Goal: Task Accomplishment & Management: Manage account settings

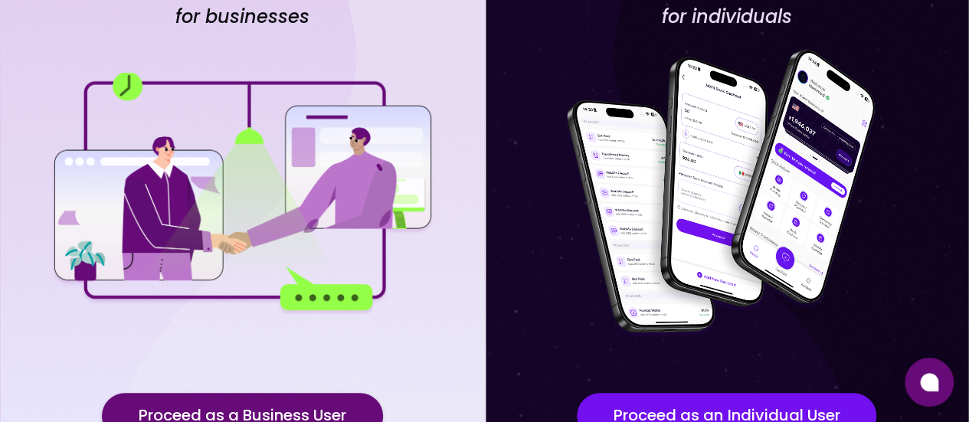
scroll to position [270, 0]
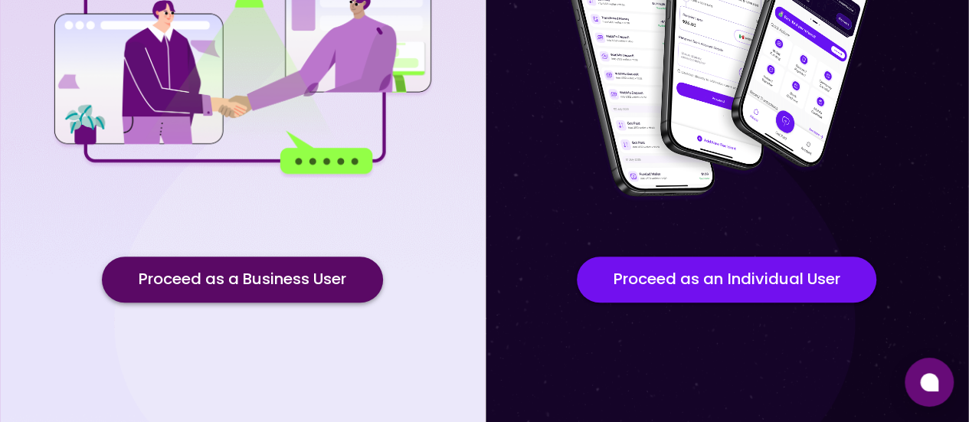
click at [284, 277] on button "Proceed as a Business User" at bounding box center [242, 280] width 281 height 46
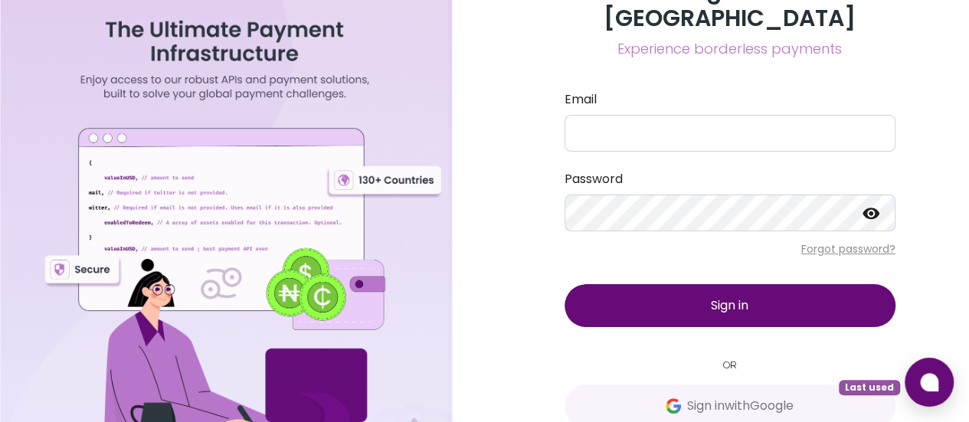
scroll to position [35, 0]
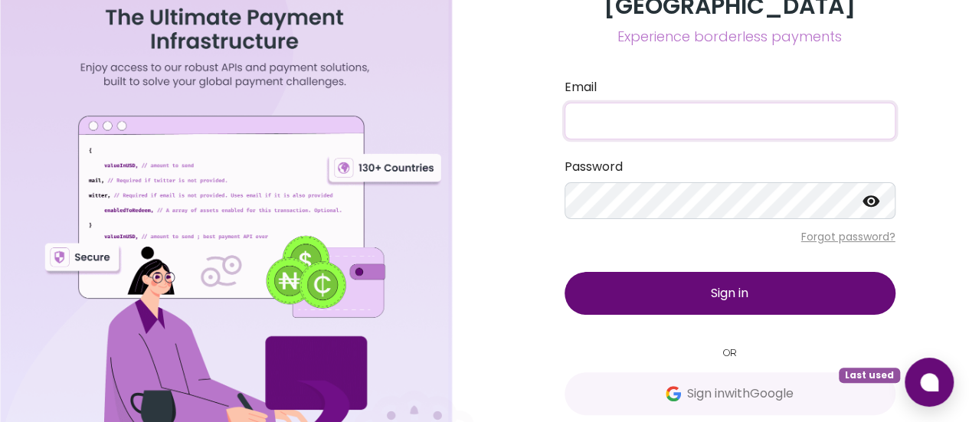
click at [634, 106] on input "Email" at bounding box center [730, 121] width 331 height 37
type input "paulsqmagadi@gmail.com"
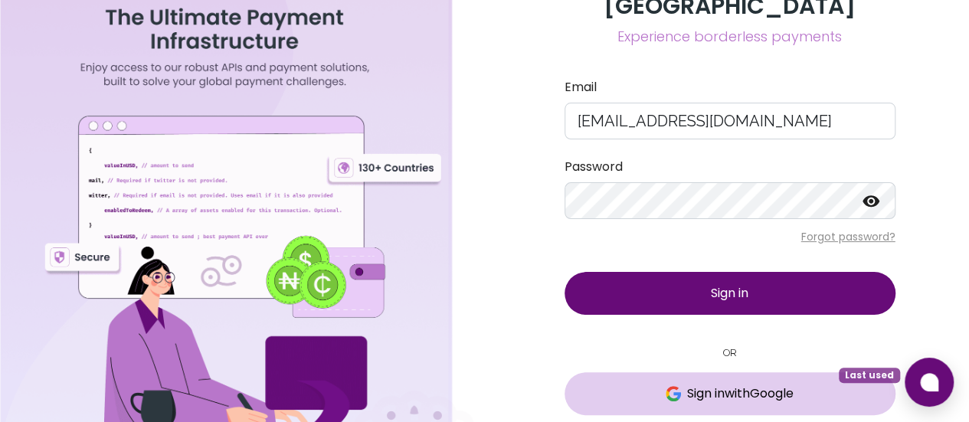
click at [696, 385] on span "Sign in with Google" at bounding box center [740, 394] width 107 height 18
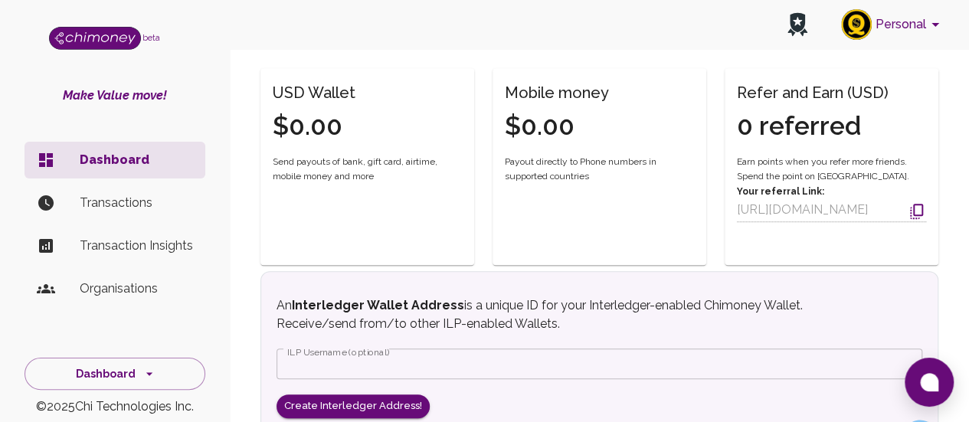
scroll to position [398, 0]
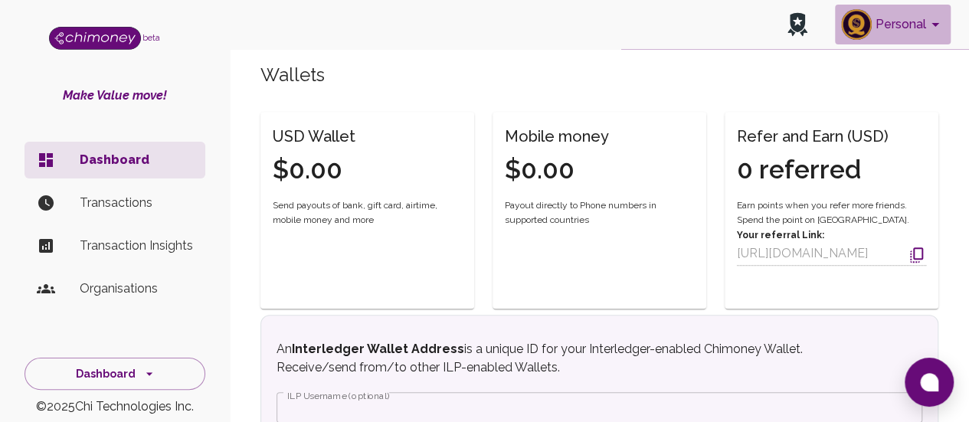
click at [935, 27] on icon "account of current user" at bounding box center [936, 25] width 8 height 4
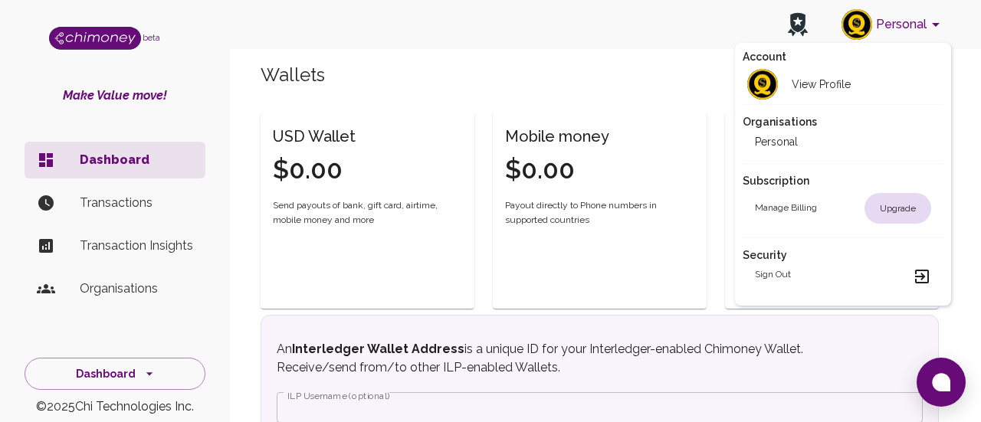
click at [127, 205] on div at bounding box center [490, 211] width 981 height 422
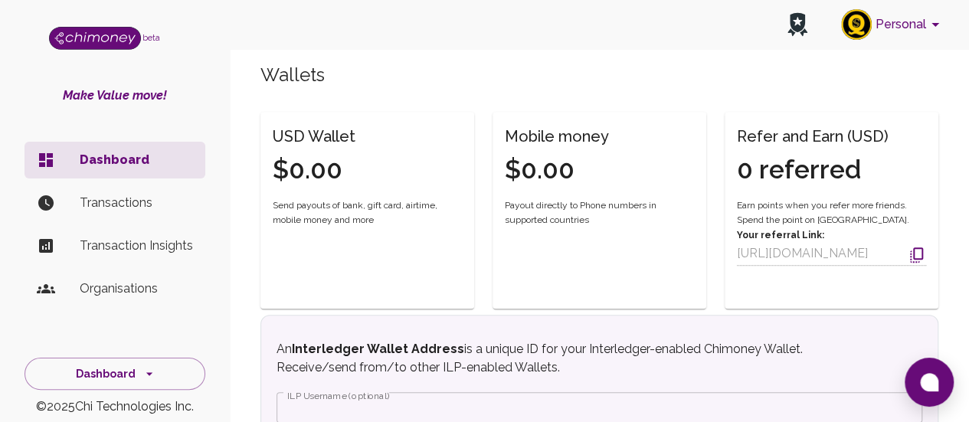
click at [98, 209] on p "Transactions" at bounding box center [136, 203] width 113 height 18
click at [105, 205] on p "Transactions" at bounding box center [136, 203] width 113 height 18
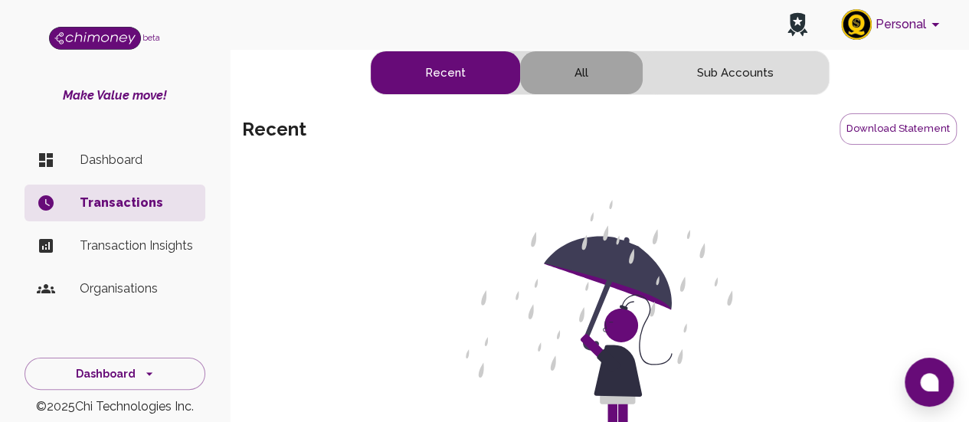
click at [588, 75] on button "All" at bounding box center [581, 72] width 123 height 43
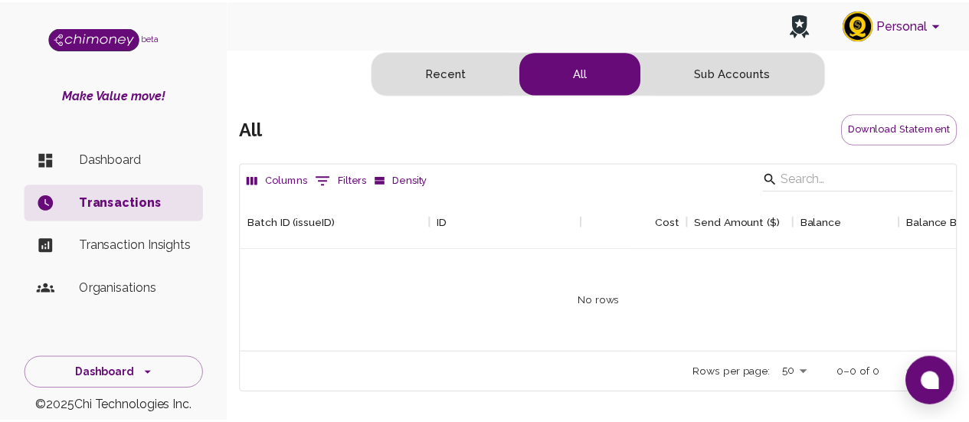
scroll to position [158, 713]
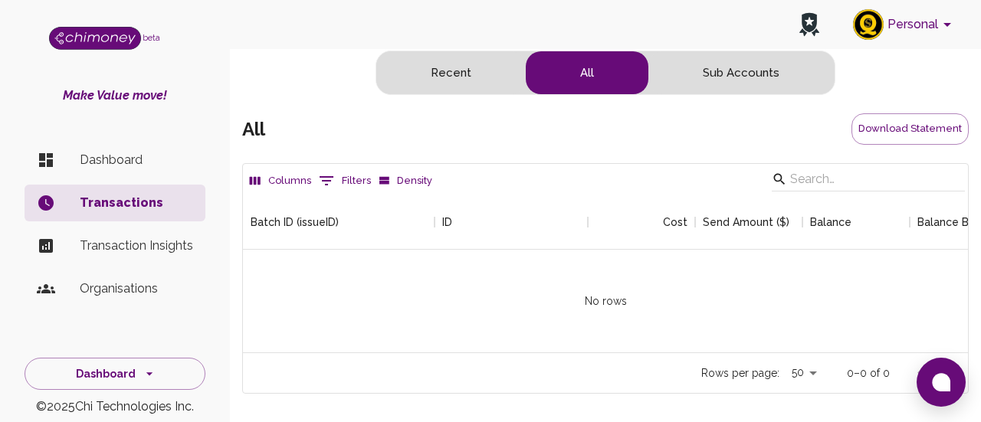
click at [744, 77] on button "Sub Accounts" at bounding box center [740, 72] width 185 height 43
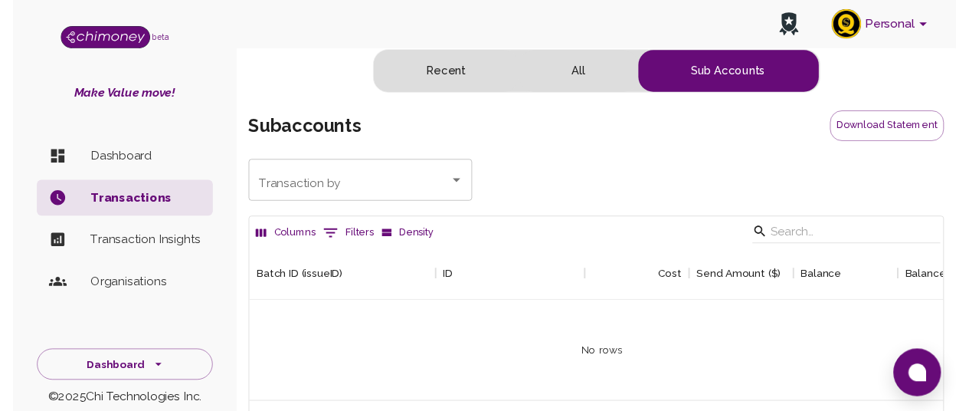
scroll to position [12, 12]
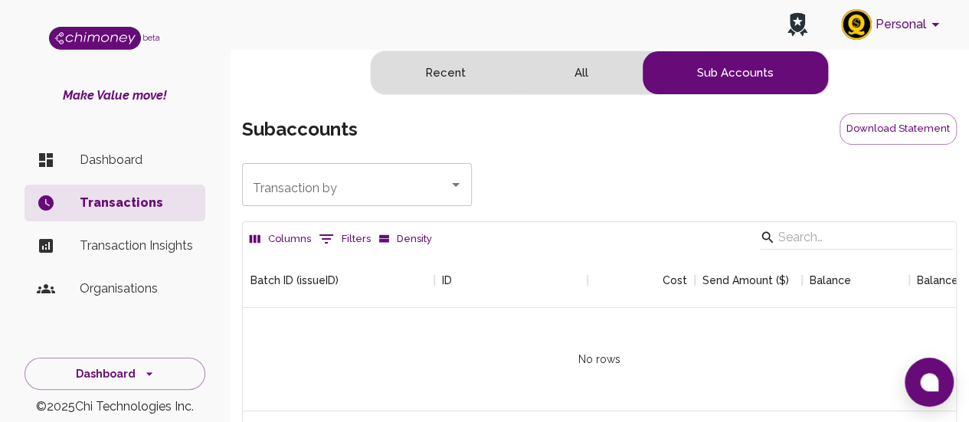
click at [125, 250] on p "Transaction Insights" at bounding box center [136, 246] width 113 height 18
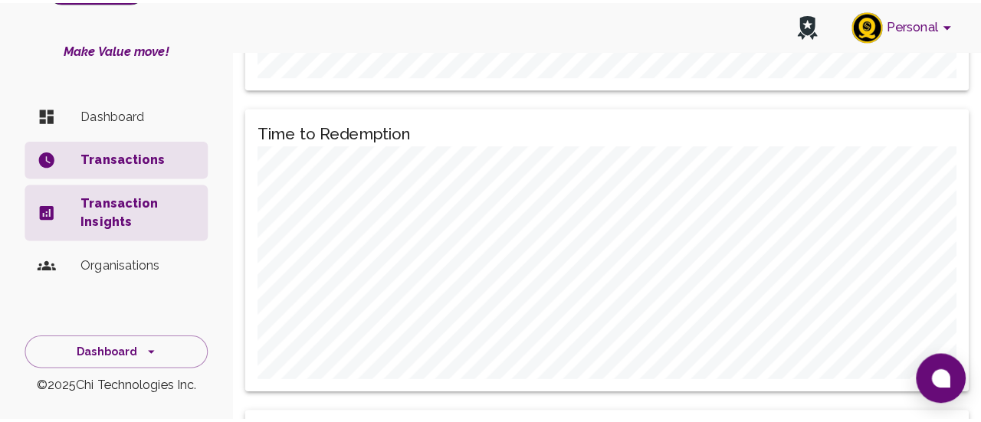
scroll to position [1303, 0]
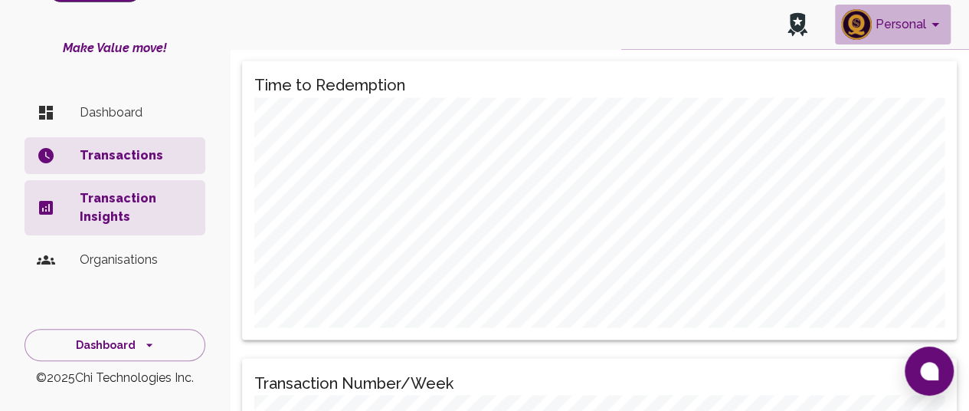
click at [898, 21] on button "Personal" at bounding box center [893, 25] width 116 height 40
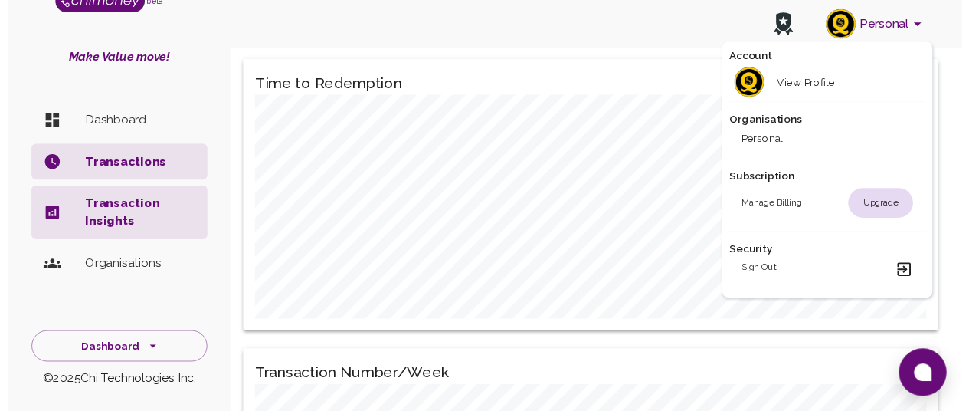
scroll to position [35, 0]
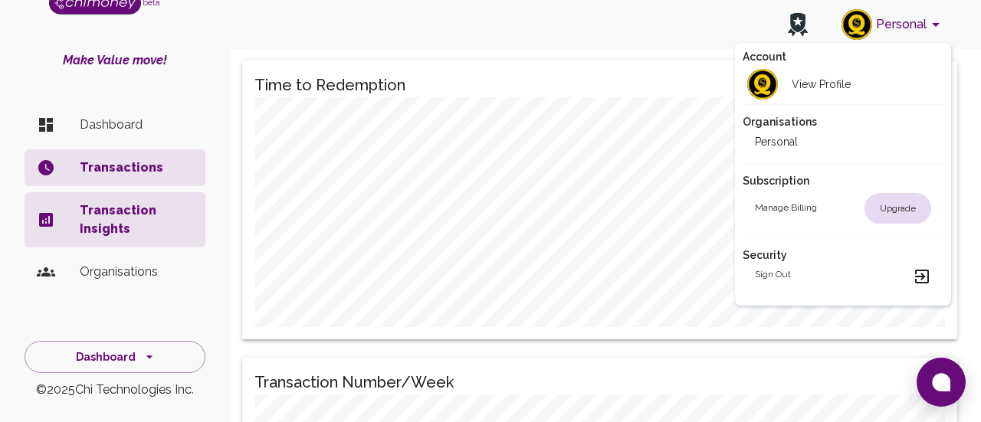
click at [118, 358] on div at bounding box center [490, 211] width 981 height 422
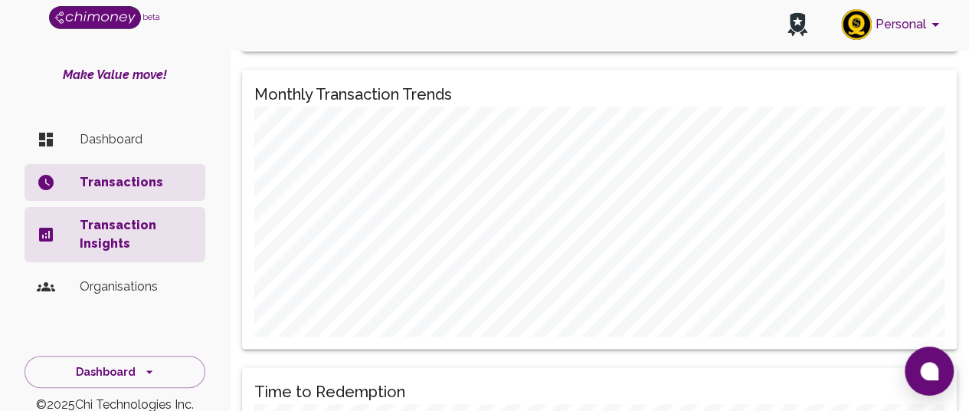
scroll to position [0, 0]
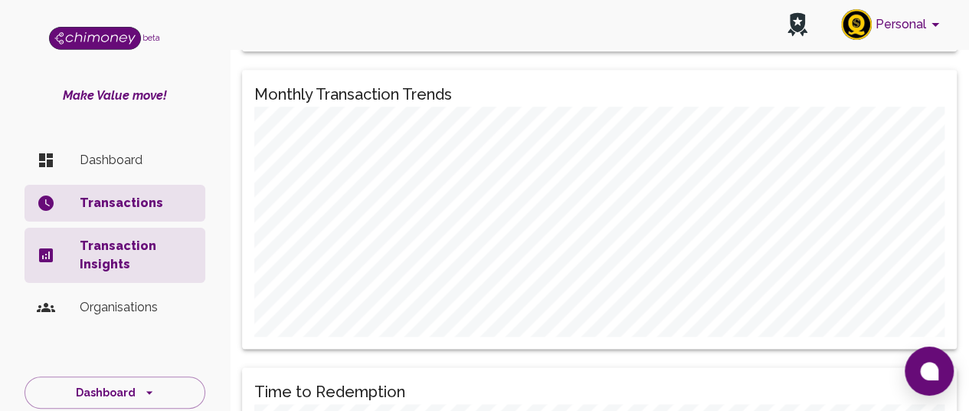
click at [103, 142] on li "Dashboard" at bounding box center [115, 160] width 181 height 37
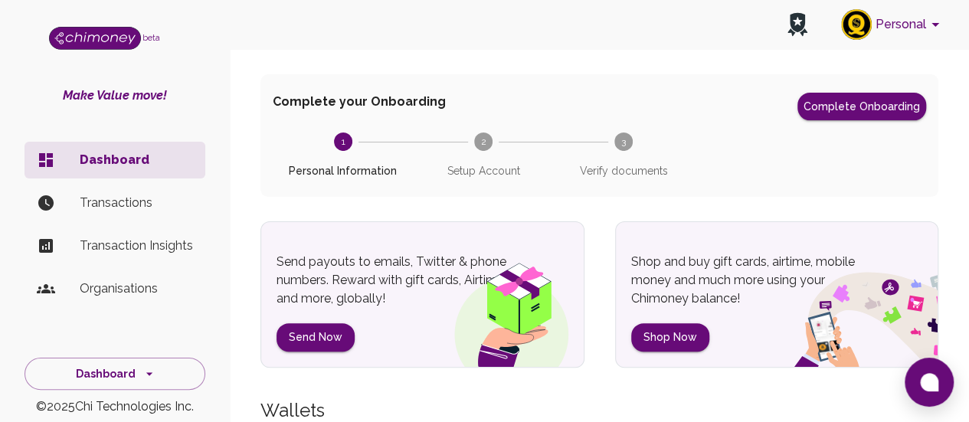
scroll to position [77, 0]
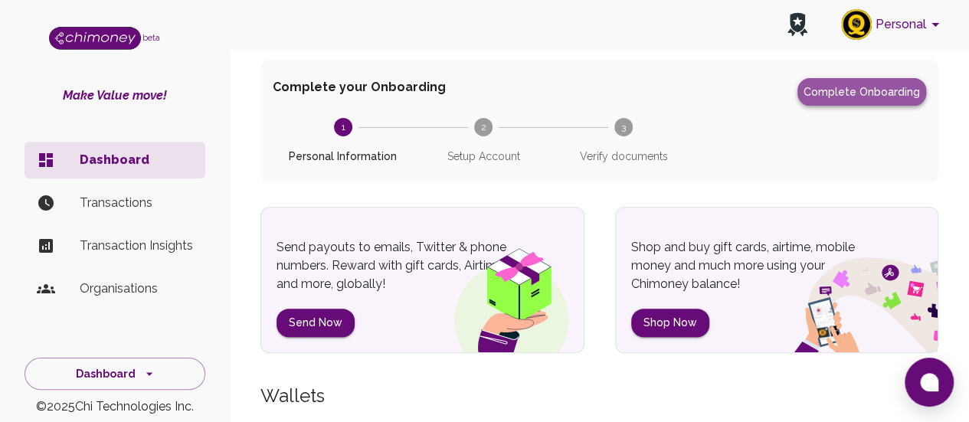
click at [865, 97] on button "Complete Onboarding" at bounding box center [862, 92] width 129 height 28
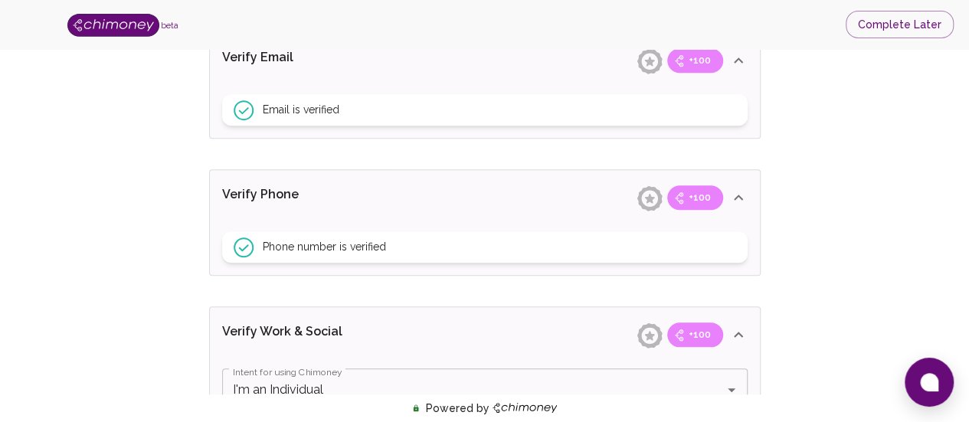
scroll to position [479, 0]
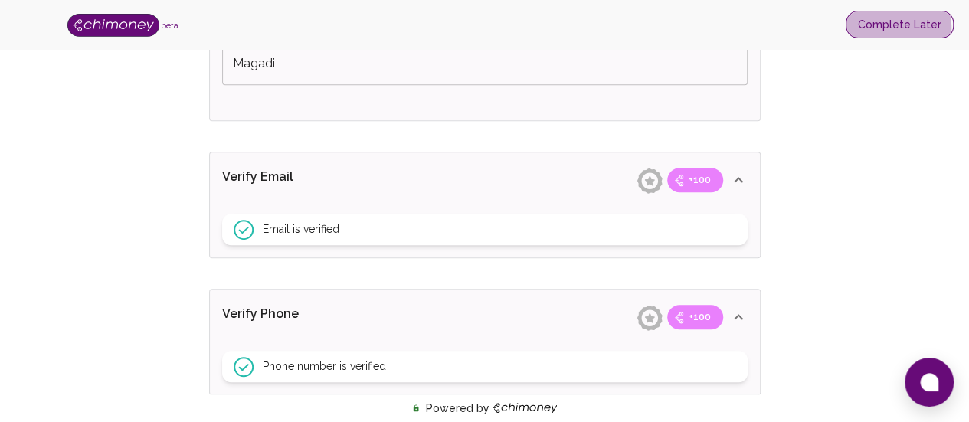
click at [889, 28] on button "Complete Later" at bounding box center [900, 25] width 108 height 28
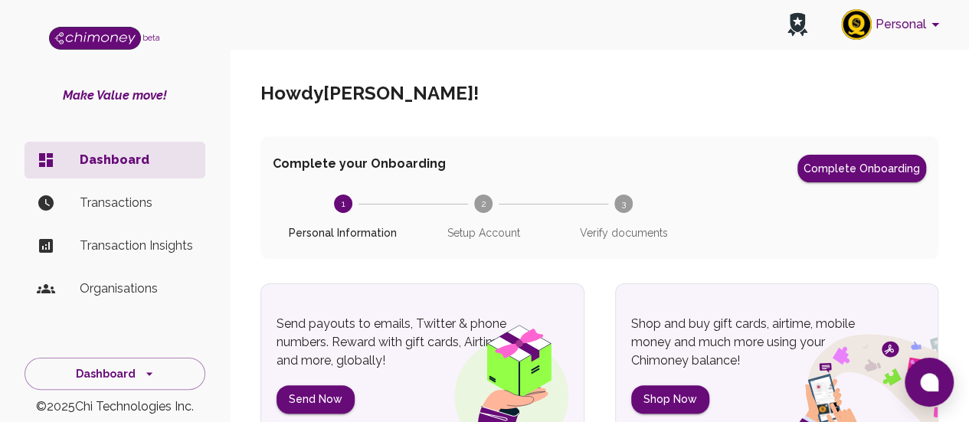
click at [110, 307] on li "Organisations" at bounding box center [115, 288] width 181 height 37
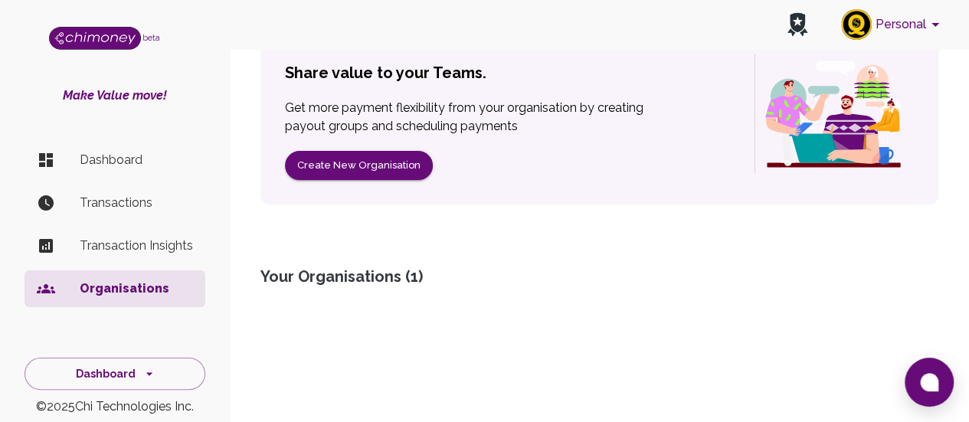
scroll to position [178, 0]
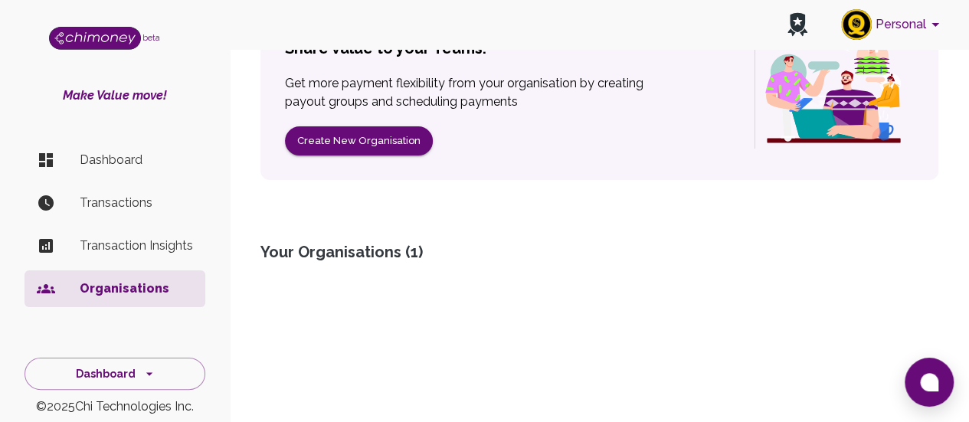
click at [379, 258] on div "Your Organisations ( 1 )" at bounding box center [600, 251] width 678 height 21
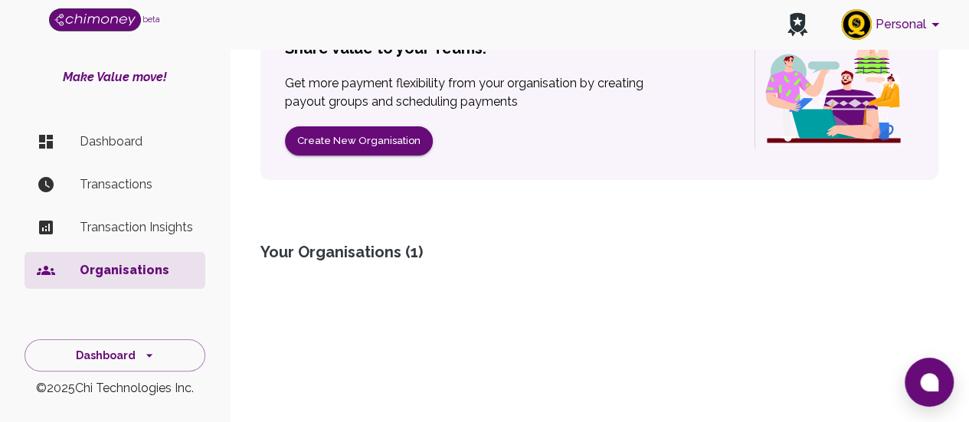
click at [121, 228] on p "Transaction Insights" at bounding box center [136, 227] width 113 height 18
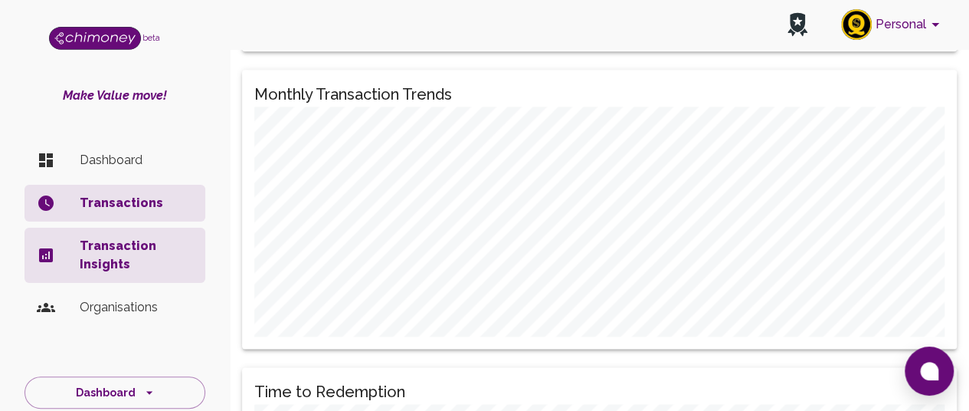
scroll to position [1073, 0]
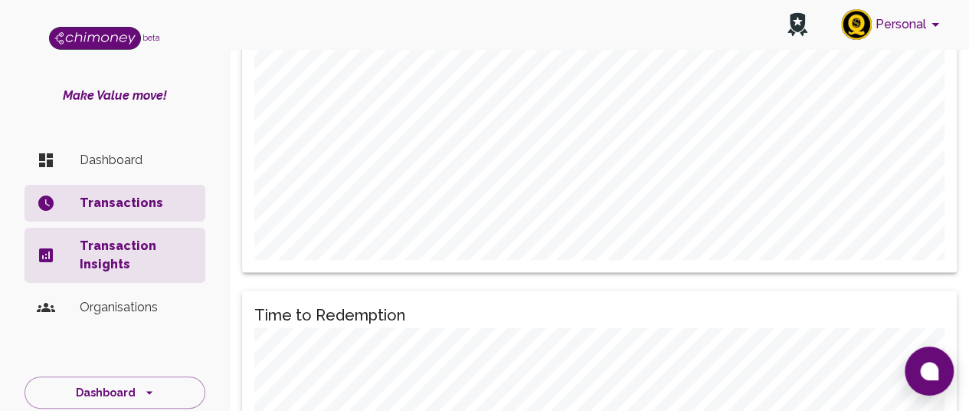
click at [107, 194] on p "Transactions" at bounding box center [136, 203] width 113 height 18
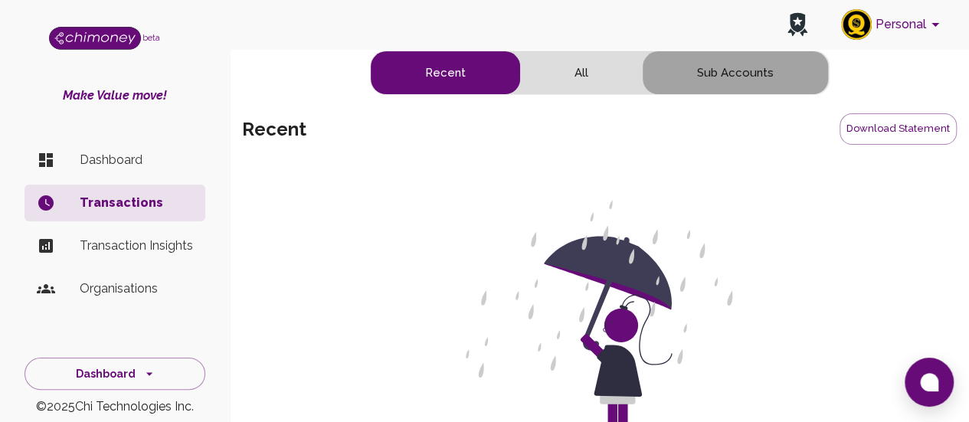
click at [745, 72] on button "Sub Accounts" at bounding box center [735, 72] width 185 height 43
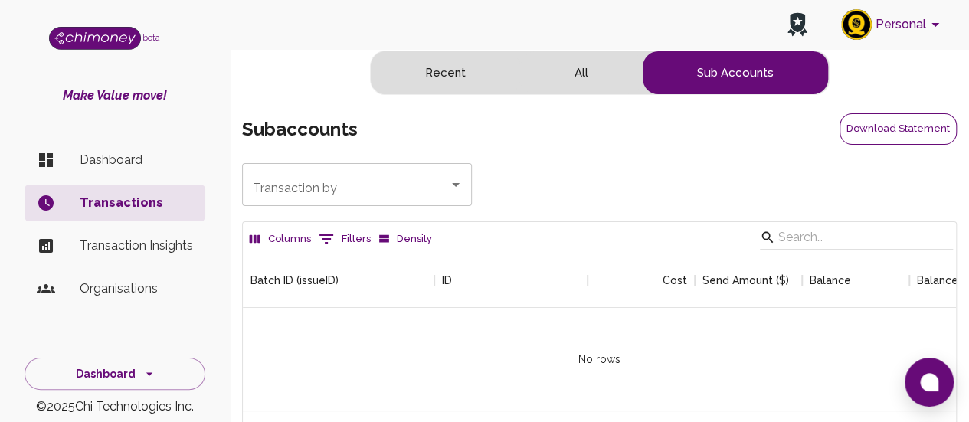
click at [867, 123] on button "Download Statement" at bounding box center [898, 128] width 117 height 31
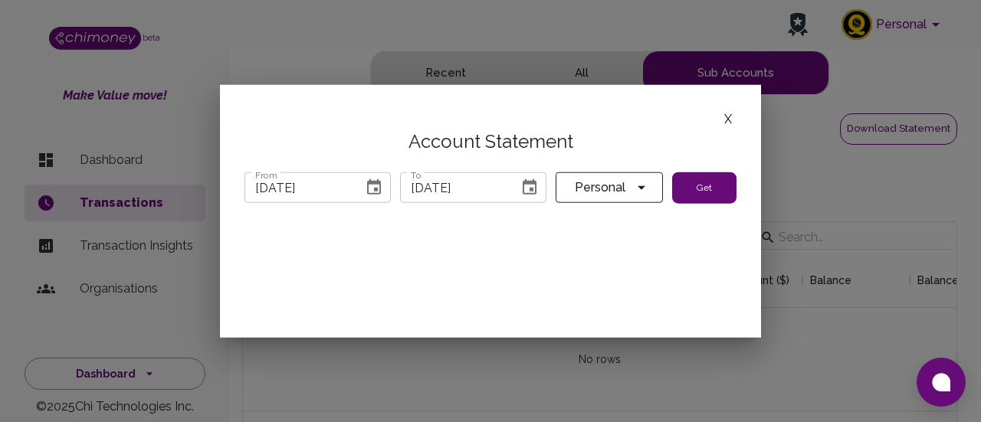
scroll to position [12, 12]
click at [643, 180] on icon "account of current user" at bounding box center [641, 188] width 18 height 18
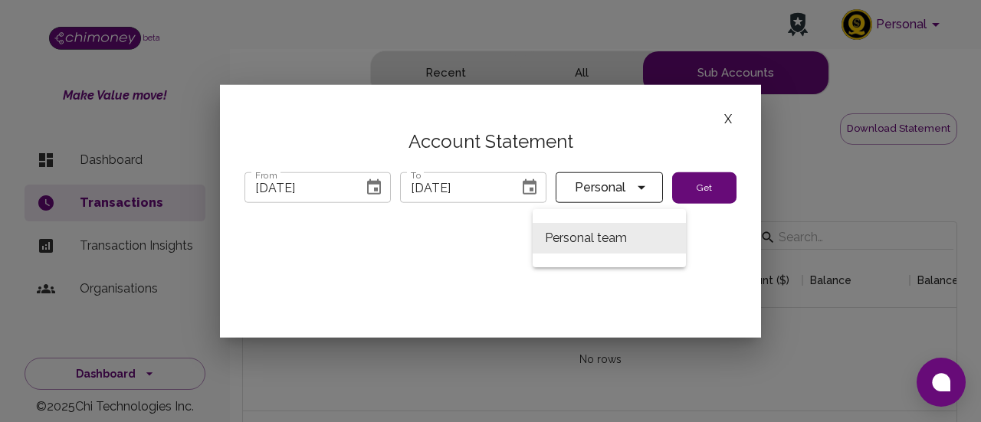
click at [615, 237] on li "Personal team" at bounding box center [609, 238] width 153 height 31
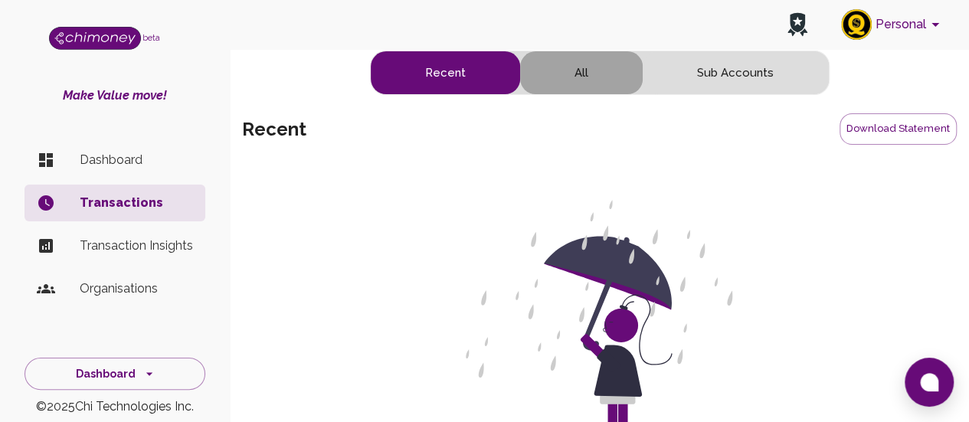
click at [561, 70] on button "All" at bounding box center [581, 72] width 123 height 43
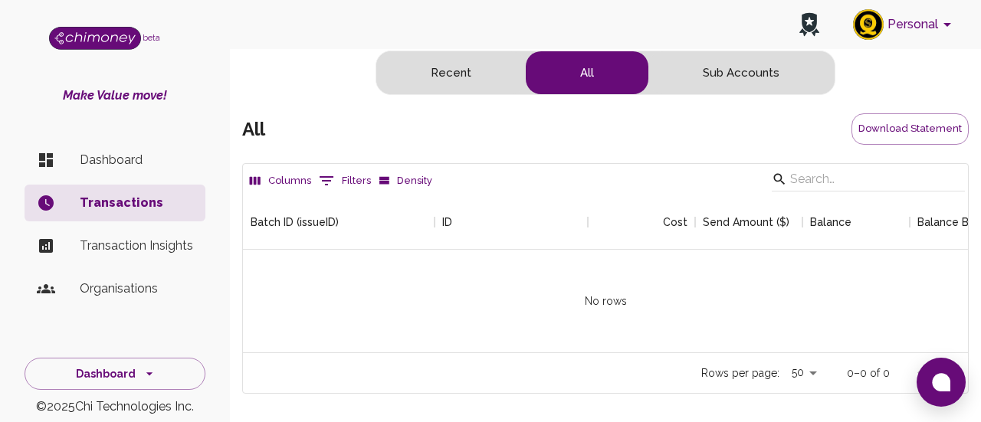
scroll to position [158, 713]
click at [362, 181] on button "0 Filters" at bounding box center [345, 181] width 60 height 25
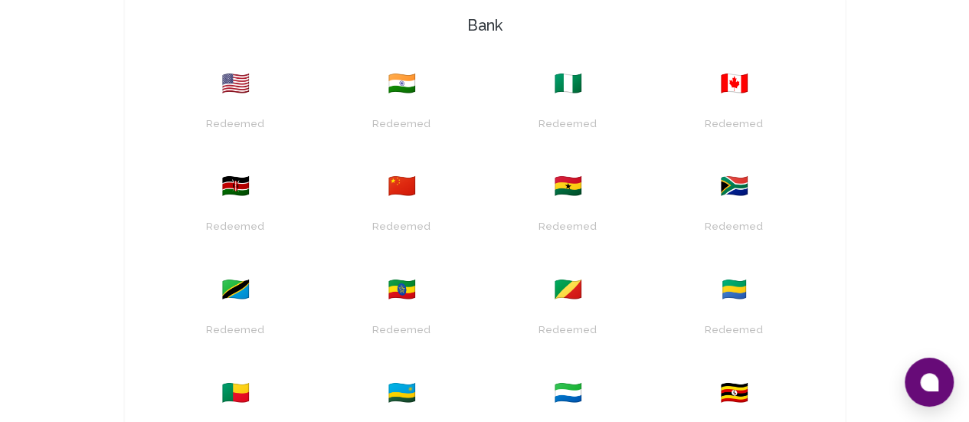
scroll to position [460, 0]
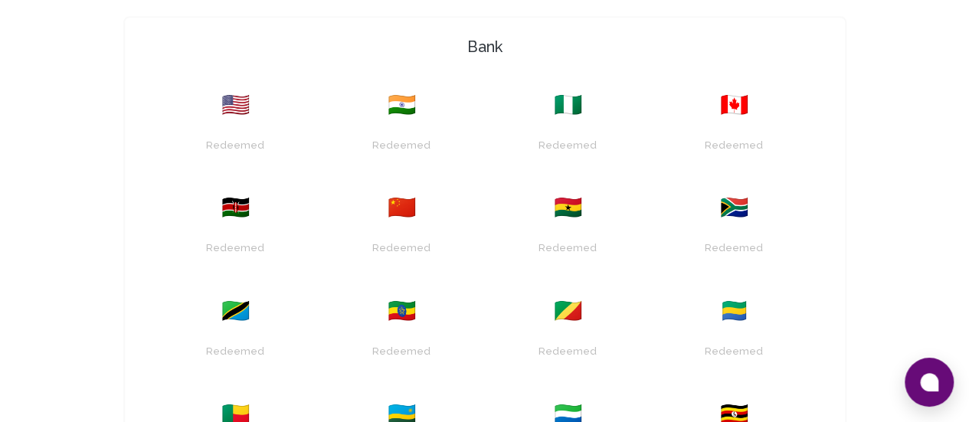
click at [494, 126] on div "Redeemed" at bounding box center [568, 138] width 148 height 39
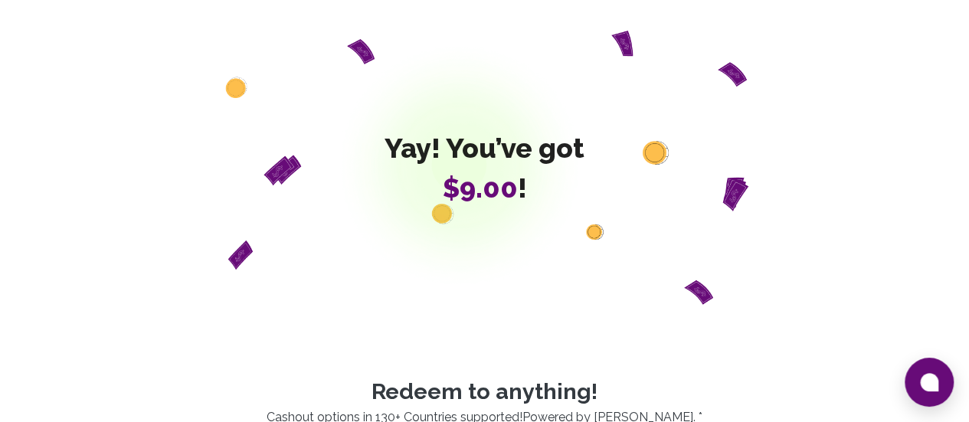
scroll to position [536, 0]
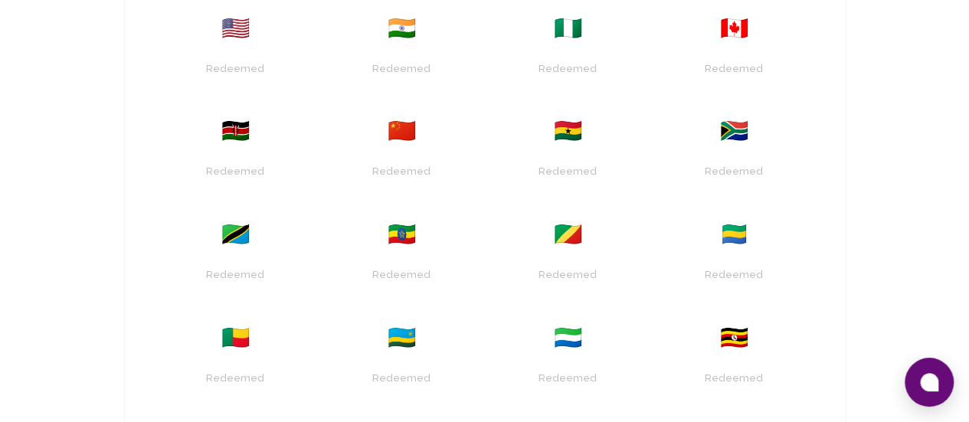
click at [660, 56] on div "Redeemed" at bounding box center [734, 61] width 148 height 39
click at [310, 145] on div "Redeemed" at bounding box center [236, 164] width 148 height 39
click at [250, 117] on span "🇰🇪" at bounding box center [235, 131] width 28 height 28
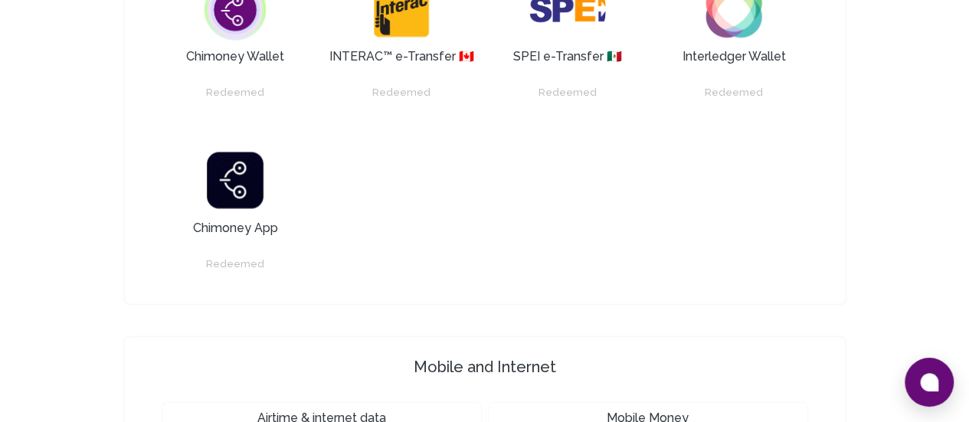
scroll to position [1554, 0]
